Goal: Task Accomplishment & Management: Complete application form

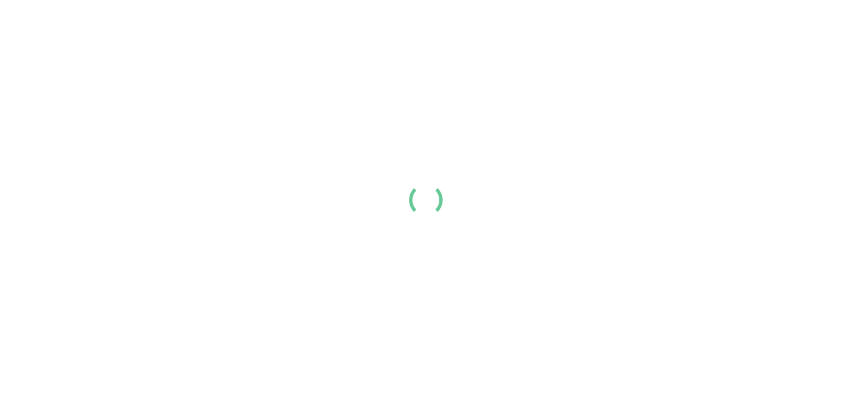
click at [821, 31] on link "Create my resume" at bounding box center [780, 19] width 91 height 24
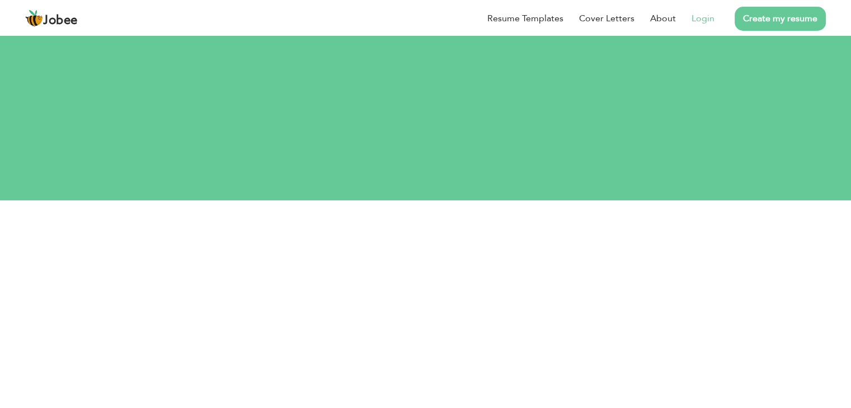
click at [705, 15] on link "Login" at bounding box center [703, 18] width 23 height 13
